Goal: Task Accomplishment & Management: Manage account settings

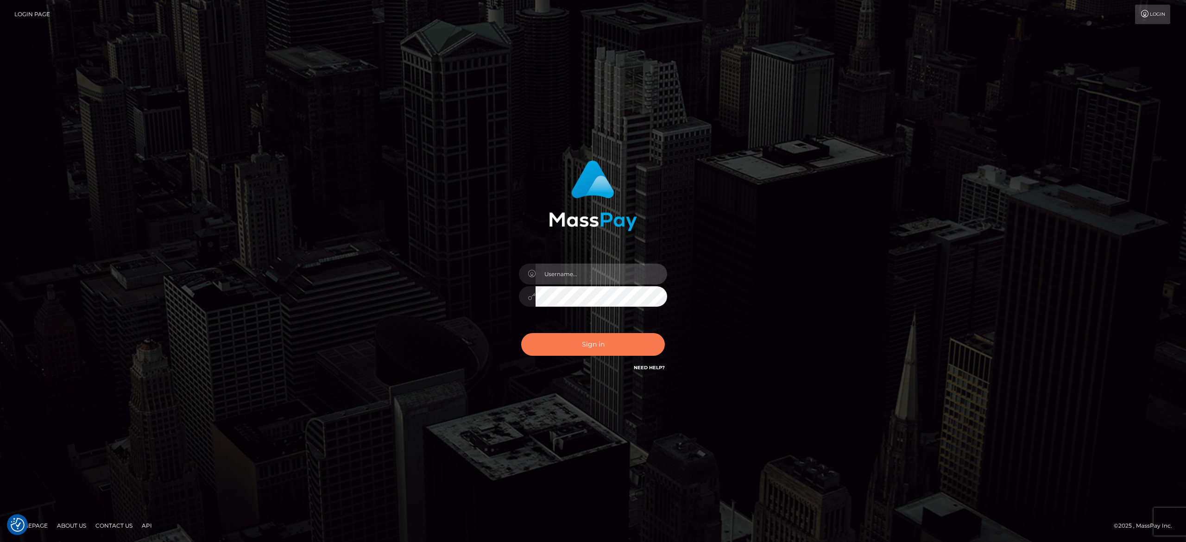
type input "[PERSON_NAME].[PERSON_NAME]"
click at [568, 341] on button "Sign in" at bounding box center [593, 344] width 144 height 23
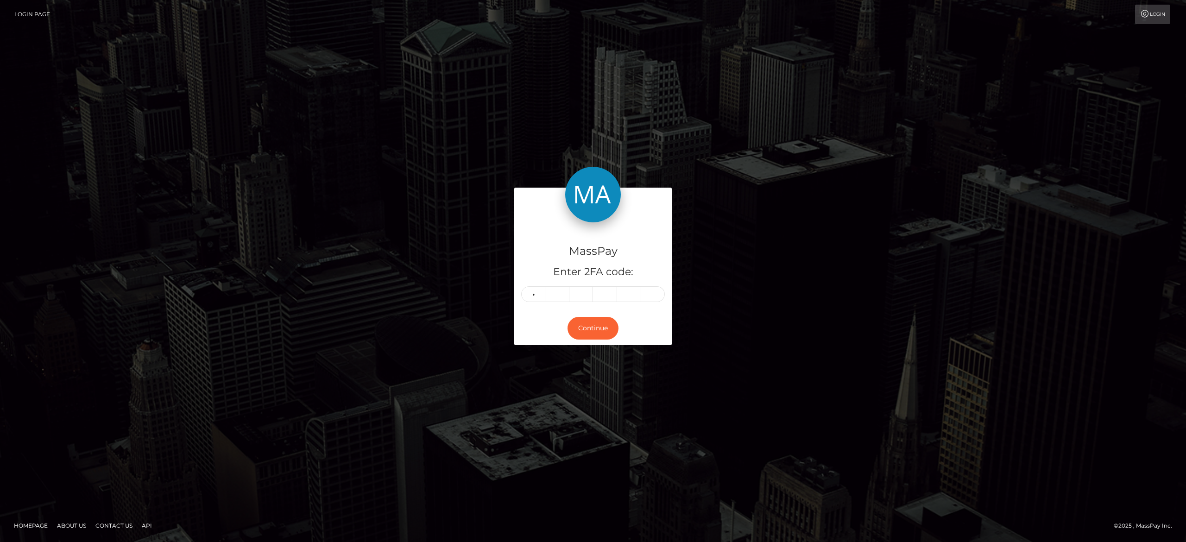
type input "0"
type input "8"
type input "2"
type input "7"
type input "0"
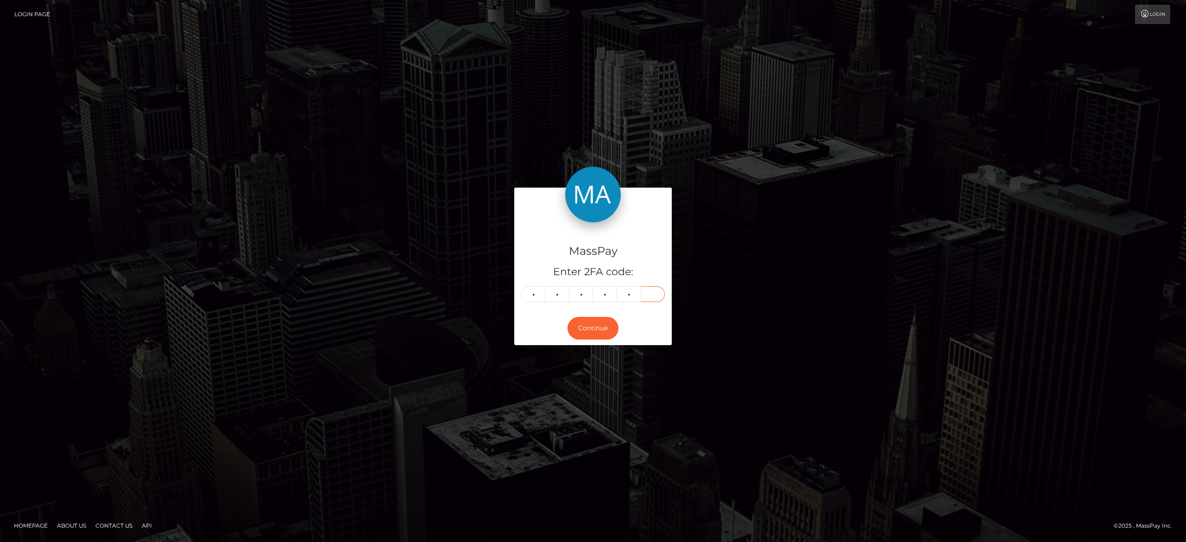
type input "9"
